Goal: Navigation & Orientation: Find specific page/section

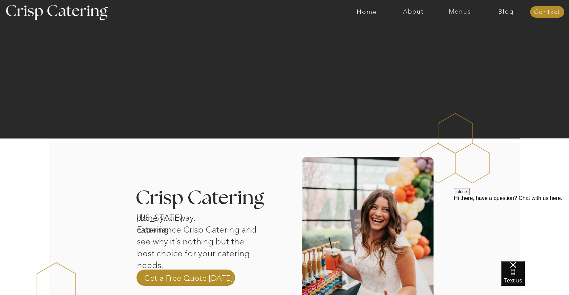
scroll to position [73, 0]
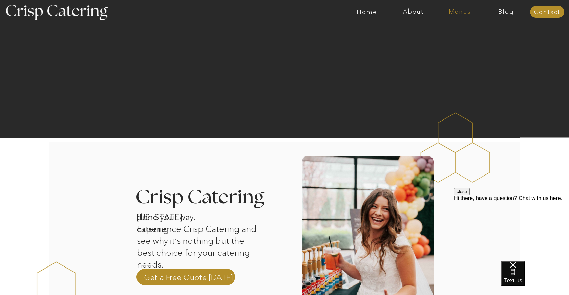
click at [455, 13] on nav "Menus" at bounding box center [460, 11] width 46 height 7
click at [453, 31] on nav "Summer (Mar-Aug)" at bounding box center [462, 30] width 61 height 6
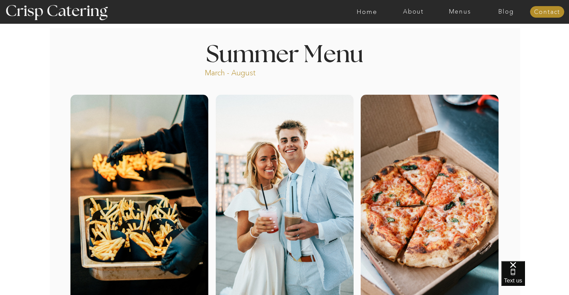
click at [451, 19] on div at bounding box center [311, 12] width 1075 height 24
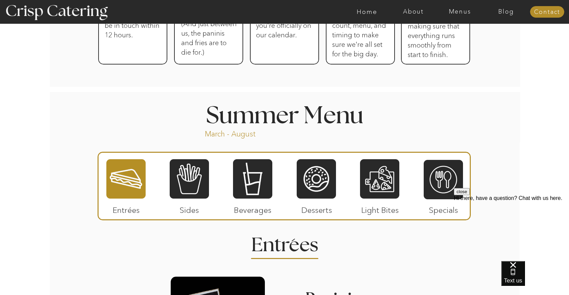
scroll to position [489, 0]
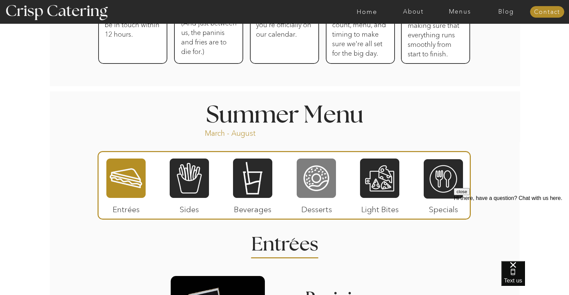
click at [312, 174] on div at bounding box center [316, 178] width 39 height 41
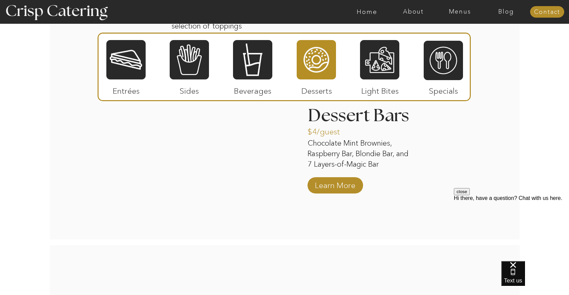
scroll to position [952, 0]
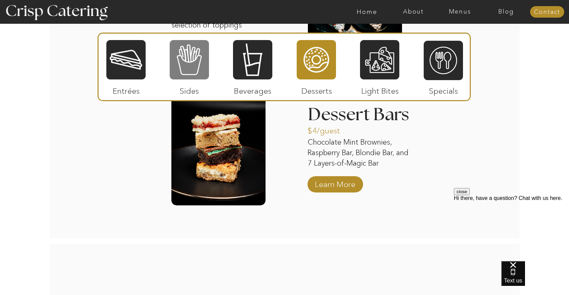
click at [186, 75] on div at bounding box center [189, 59] width 39 height 41
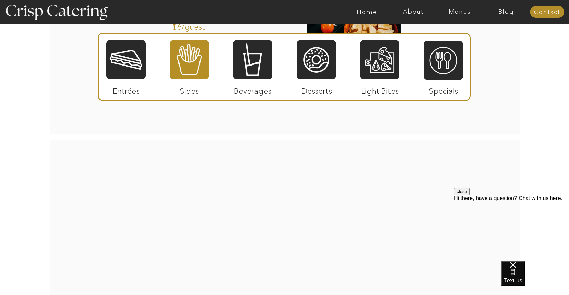
scroll to position [1046, 0]
click at [375, 60] on div at bounding box center [379, 59] width 39 height 41
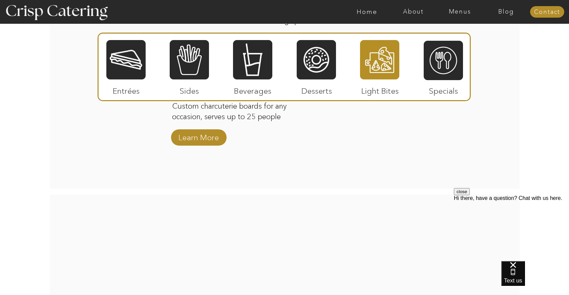
scroll to position [736, 0]
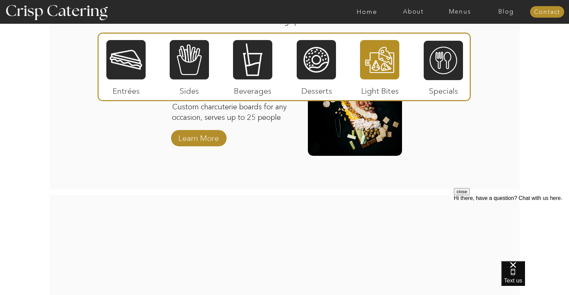
click at [381, 71] on div at bounding box center [379, 59] width 39 height 41
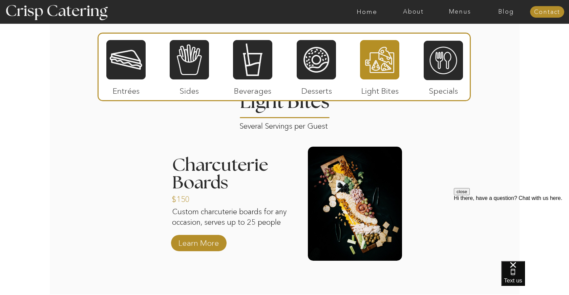
scroll to position [631, 0]
click at [381, 62] on div at bounding box center [379, 59] width 39 height 41
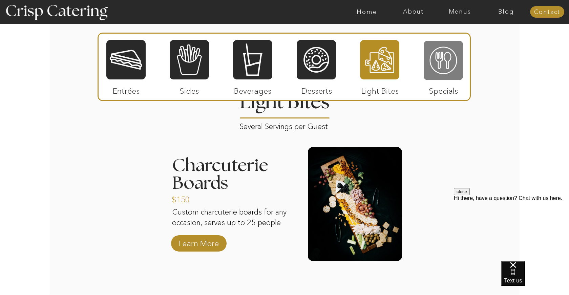
click at [450, 62] on div at bounding box center [443, 60] width 39 height 41
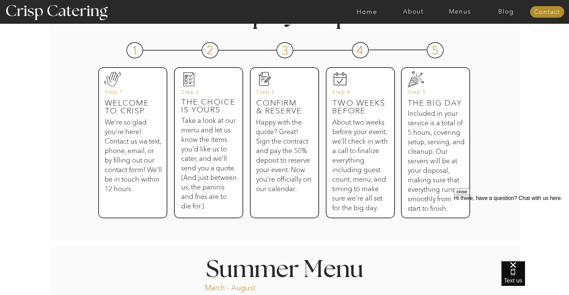
scroll to position [200, 0]
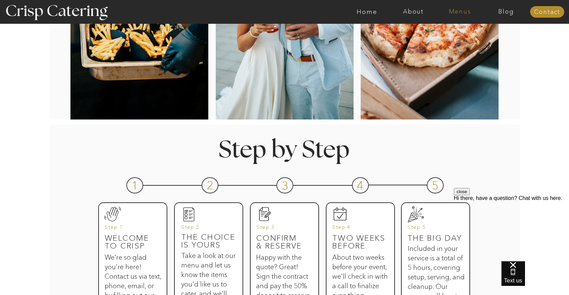
click at [456, 14] on nav "Menus" at bounding box center [460, 11] width 46 height 7
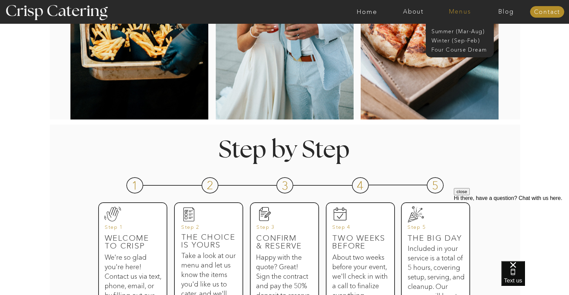
click at [454, 13] on nav "Menus" at bounding box center [460, 11] width 46 height 7
